Goal: Task Accomplishment & Management: Complete application form

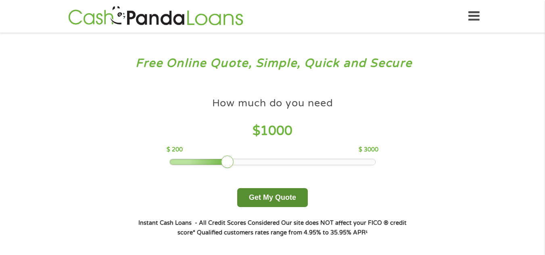
click at [282, 202] on button "Get My Quote" at bounding box center [272, 197] width 71 height 19
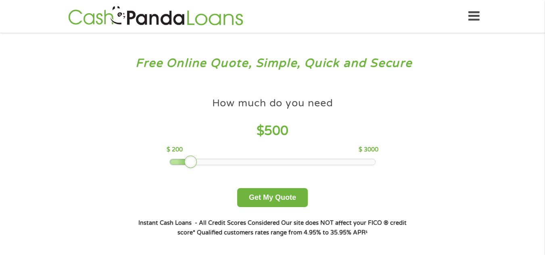
drag, startPoint x: 224, startPoint y: 159, endPoint x: 185, endPoint y: 159, distance: 38.7
click at [185, 159] on div at bounding box center [190, 162] width 13 height 13
drag, startPoint x: 188, startPoint y: 162, endPoint x: 172, endPoint y: 164, distance: 15.5
click at [172, 164] on div at bounding box center [175, 162] width 13 height 13
click at [283, 195] on button "Get My Quote" at bounding box center [272, 197] width 71 height 19
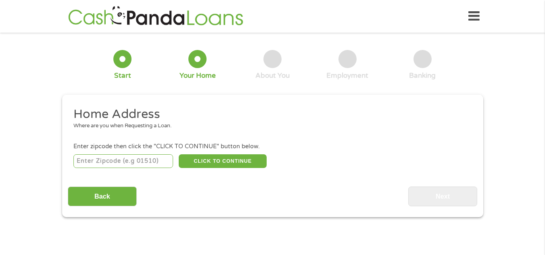
click at [162, 163] on input "number" at bounding box center [123, 162] width 100 height 14
type input "39897"
select select "[US_STATE]"
click at [218, 159] on button "CLICK TO CONTINUE" at bounding box center [223, 162] width 88 height 14
type input "39897"
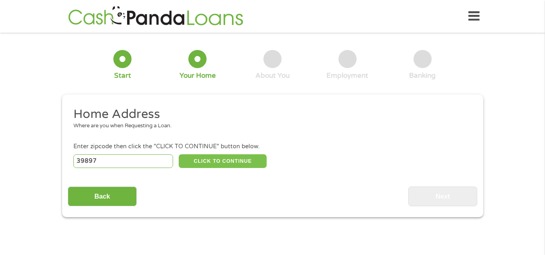
type input "Whigham"
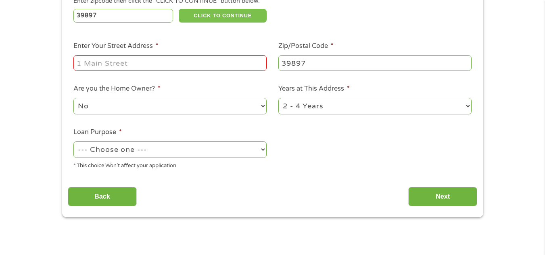
scroll to position [156, 0]
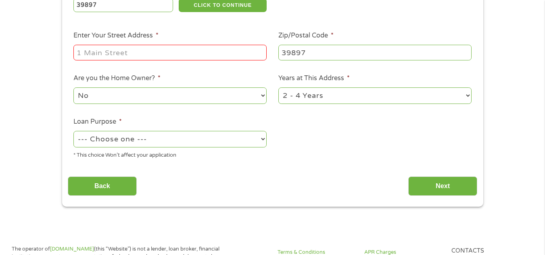
click at [226, 55] on input "Enter Your Street Address *" at bounding box center [169, 52] width 193 height 15
type input "934 Boydville Road"
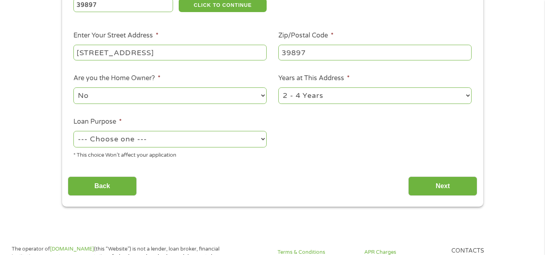
click at [223, 142] on select "--- Choose one --- Pay Bills Debt Consolidation Home Improvement Major Purchase…" at bounding box center [169, 139] width 193 height 17
select select "medicalexpenses"
click at [73, 131] on select "--- Choose one --- Pay Bills Debt Consolidation Home Improvement Major Purchase…" at bounding box center [169, 139] width 193 height 17
click at [429, 182] on input "Next" at bounding box center [442, 187] width 69 height 20
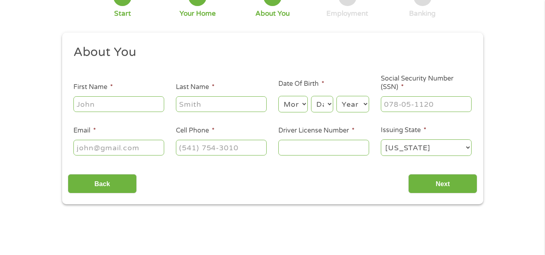
scroll to position [105, 0]
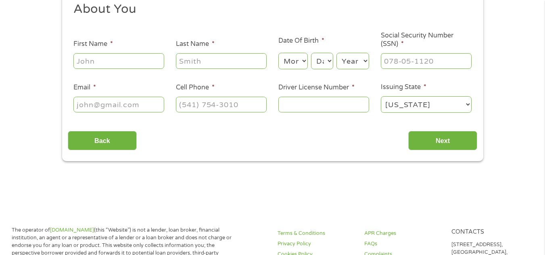
click at [147, 64] on input "First Name *" at bounding box center [118, 60] width 91 height 15
type input "jacolby"
type input "griffin"
type input "gastar2432@gmail.com"
click at [264, 104] on input "(404) 205-9879" at bounding box center [221, 104] width 91 height 15
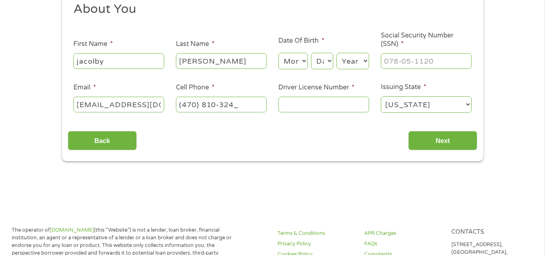
type input "(470) 810-3244"
click at [294, 61] on select "Month 1 2 3 4 5 6 7 8 9 10 11 12" at bounding box center [292, 61] width 29 height 17
select select "4"
click at [278, 53] on select "Month 1 2 3 4 5 6 7 8 9 10 11 12" at bounding box center [292, 61] width 29 height 17
click at [324, 60] on select "Day 1 2 3 4 5 6 7 8 9 10 11 12 13 14 15 16 17 18 19 20 21 22 23 24 25 26 27 28 …" at bounding box center [322, 61] width 22 height 17
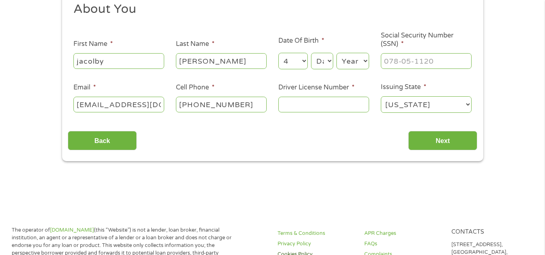
select select "16"
click at [311, 53] on select "Day 1 2 3 4 5 6 7 8 9 10 11 12 13 14 15 16 17 18 19 20 21 22 23 24 25 26 27 28 …" at bounding box center [322, 61] width 22 height 17
click at [348, 54] on select "Year 2007 2006 2005 2004 2003 2002 2001 2000 1999 1998 1997 1996 1995 1994 1993…" at bounding box center [353, 61] width 33 height 17
select select "1990"
click at [337, 53] on select "Year 2007 2006 2005 2004 2003 2002 2001 2000 1999 1998 1997 1996 1995 1994 1993…" at bounding box center [353, 61] width 33 height 17
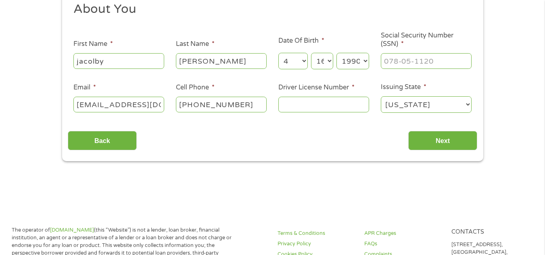
click at [324, 108] on input "Driver License Number *" at bounding box center [323, 104] width 91 height 15
type input "053125177"
click at [432, 66] on input "___-__-____" at bounding box center [426, 60] width 91 height 15
type input "252-75-8576"
click at [433, 136] on input "Next" at bounding box center [442, 141] width 69 height 20
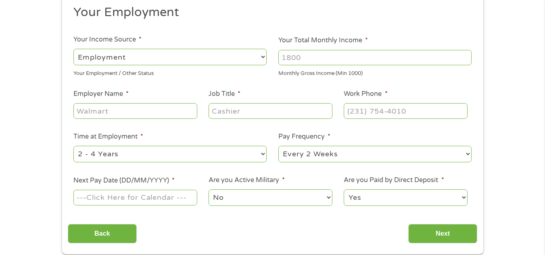
scroll to position [123, 0]
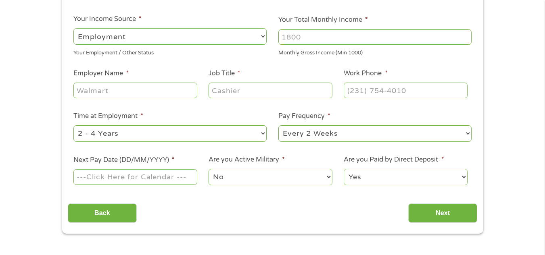
click at [406, 40] on input "Your Total Monthly Income *" at bounding box center [374, 36] width 193 height 15
type input "5000"
click at [144, 84] on input "Employer Name *" at bounding box center [134, 90] width 123 height 15
type input "freight tec"
click at [242, 90] on input "Job Title *" at bounding box center [270, 90] width 123 height 15
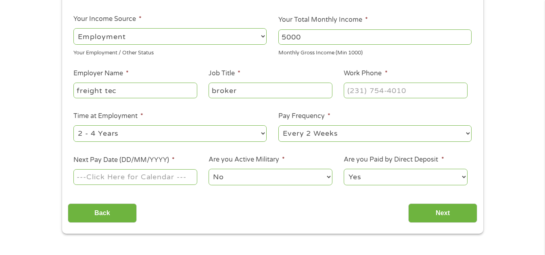
type input "broker"
click at [382, 90] on input "(___) ___-____" at bounding box center [405, 90] width 123 height 15
type input "(470) 810-3244"
drag, startPoint x: 441, startPoint y: 108, endPoint x: 350, endPoint y: 111, distance: 91.2
click at [350, 111] on ul "Your Employment Your Income Source * --- Choose one --- Employment Self Employe…" at bounding box center [273, 88] width 410 height 209
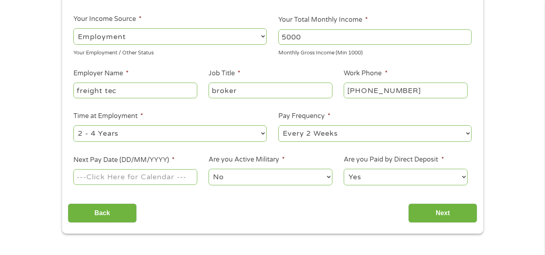
click at [246, 133] on select "--- Choose one --- 1 Year or less 1 - 2 Years 2 - 4 Years Over 4 Years" at bounding box center [169, 134] width 193 height 17
select select "12months"
click at [73, 126] on select "--- Choose one --- 1 Year or less 1 - 2 Years 2 - 4 Years Over 4 Years" at bounding box center [169, 134] width 193 height 17
click at [326, 138] on select "--- Choose one --- Every 2 Weeks Every Week Monthly Semi-Monthly" at bounding box center [374, 134] width 193 height 17
select select "weekly"
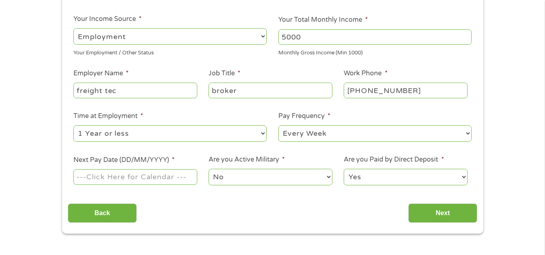
click at [278, 126] on select "--- Choose one --- Every 2 Weeks Every Week Monthly Semi-Monthly" at bounding box center [374, 134] width 193 height 17
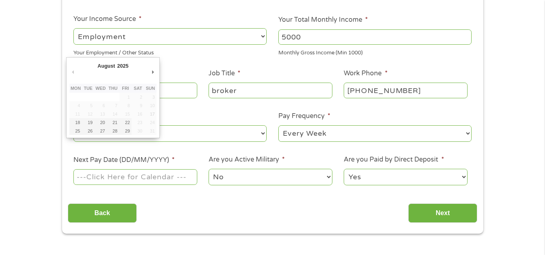
click at [167, 185] on input "Next Pay Date (DD/MM/YYYY) *" at bounding box center [134, 176] width 123 height 15
type input "20/08/2025"
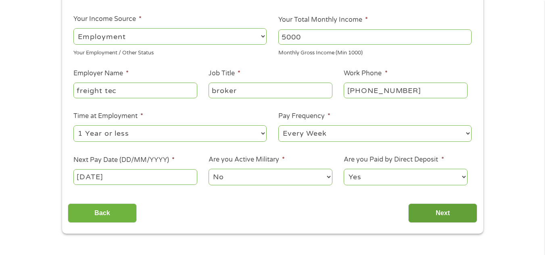
click at [433, 208] on input "Next" at bounding box center [442, 214] width 69 height 20
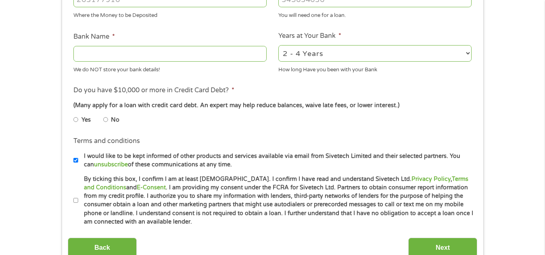
scroll to position [284, 0]
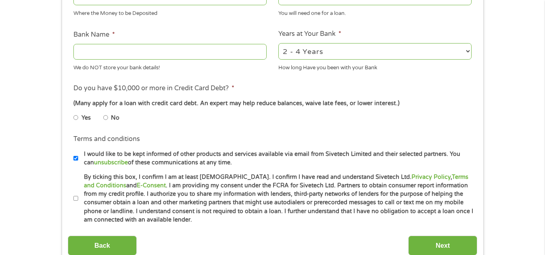
click at [107, 118] on input "No" at bounding box center [105, 117] width 5 height 13
radio input "true"
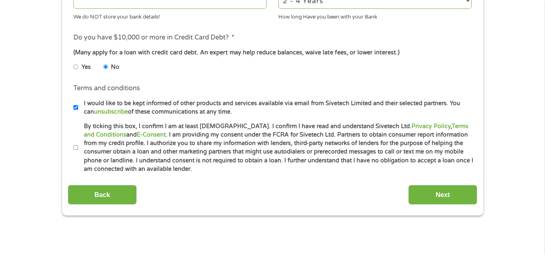
scroll to position [345, 0]
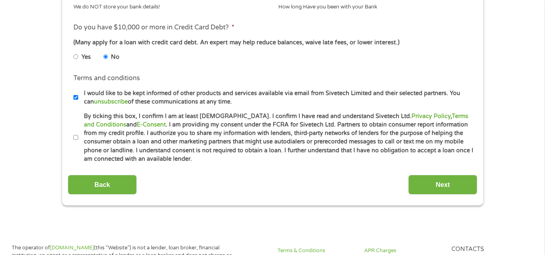
click at [74, 136] on input "By ticking this box, I confirm I am at least 18 years old. I confirm I have rea…" at bounding box center [75, 138] width 5 height 13
checkbox input "true"
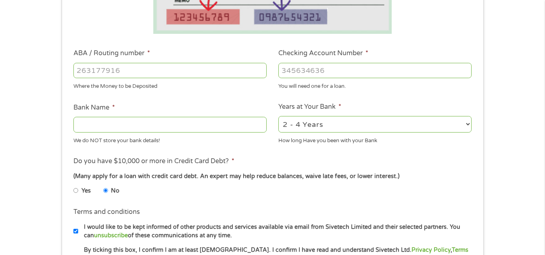
scroll to position [223, 0]
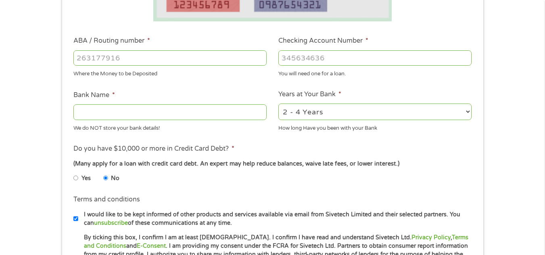
click at [323, 115] on select "2 - 4 Years 6 - 12 Months 1 - 2 Years Over 4 Years" at bounding box center [374, 112] width 193 height 17
click at [278, 104] on select "2 - 4 Years 6 - 12 Months 1 - 2 Years Over 4 Years" at bounding box center [374, 112] width 193 height 17
click at [330, 110] on select "2 - 4 Years 6 - 12 Months 1 - 2 Years Over 4 Years" at bounding box center [374, 112] width 193 height 17
select select "12months"
click at [278, 104] on select "2 - 4 Years 6 - 12 Months 1 - 2 Years Over 4 Years" at bounding box center [374, 112] width 193 height 17
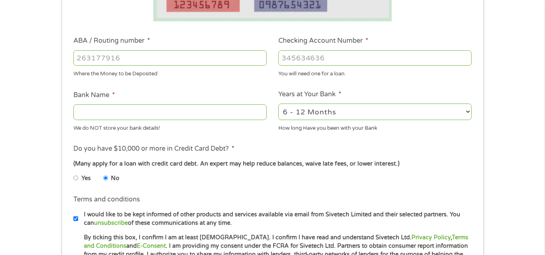
click at [184, 115] on input "Bank Name *" at bounding box center [169, 112] width 193 height 15
type input "found"
click at [188, 61] on input "ABA / Routing number *" at bounding box center [169, 57] width 193 height 15
type input "101019644"
click at [325, 59] on input "Checking Account Number *" at bounding box center [374, 57] width 193 height 15
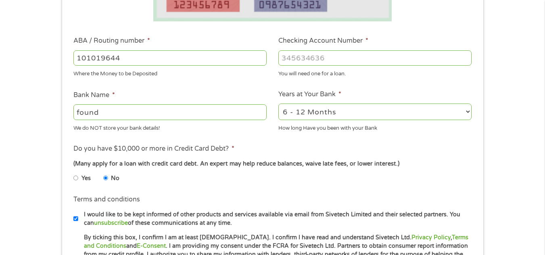
click at [325, 59] on input "Checking Account Number *" at bounding box center [374, 57] width 193 height 15
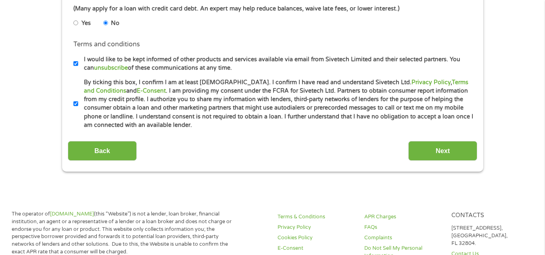
scroll to position [383, 0]
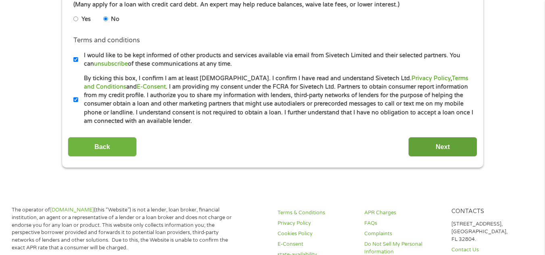
type input "213257506469"
click at [464, 151] on input "Next" at bounding box center [442, 147] width 69 height 20
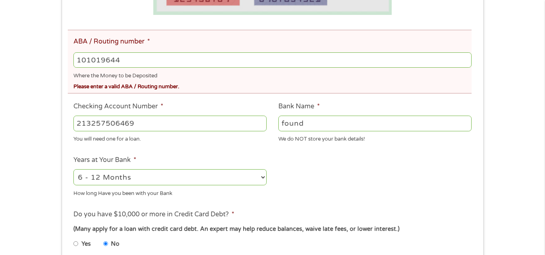
scroll to position [264, 0]
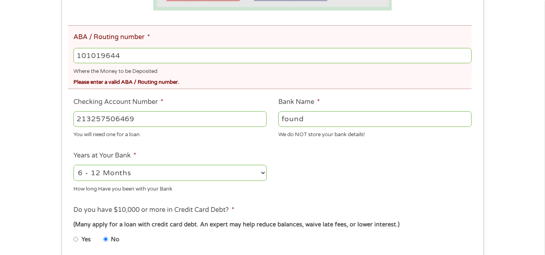
click at [187, 55] on input "101019644" at bounding box center [272, 55] width 398 height 15
click at [91, 54] on input "101019644" at bounding box center [272, 55] width 398 height 15
click at [105, 54] on input "101019644" at bounding box center [272, 55] width 398 height 15
click at [131, 56] on input "101019644" at bounding box center [272, 55] width 398 height 15
type input "101019644"
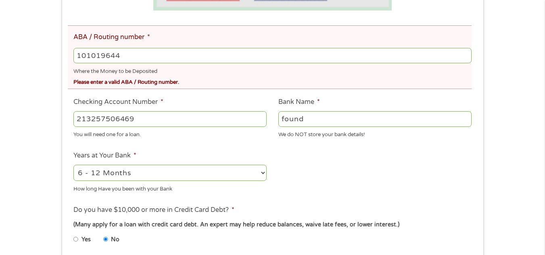
click at [78, 54] on input "101019644" at bounding box center [272, 55] width 398 height 15
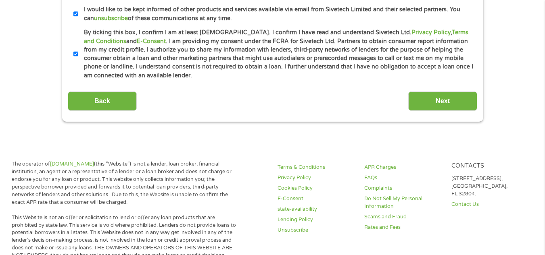
scroll to position [537, 0]
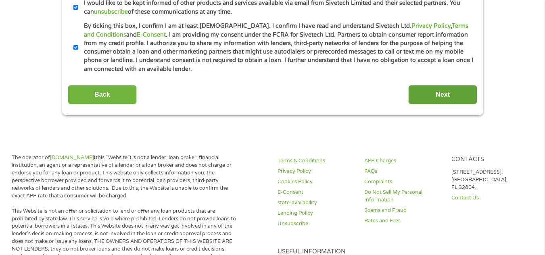
click at [460, 94] on input "Next" at bounding box center [442, 95] width 69 height 20
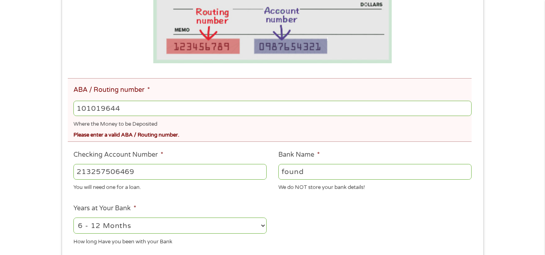
scroll to position [215, 0]
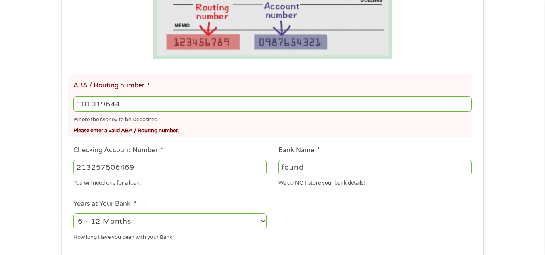
click at [104, 104] on input "101019644" at bounding box center [272, 103] width 398 height 15
click at [105, 104] on input "101019644" at bounding box center [272, 103] width 398 height 15
click at [92, 103] on input "101019644" at bounding box center [272, 103] width 398 height 15
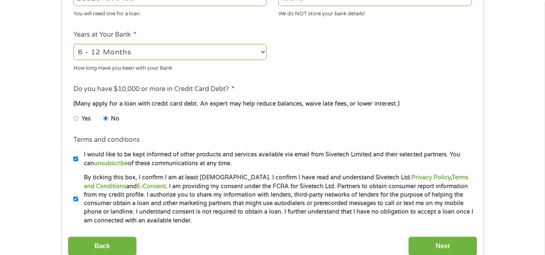
scroll to position [0, 0]
